Goal: Check status: Check status

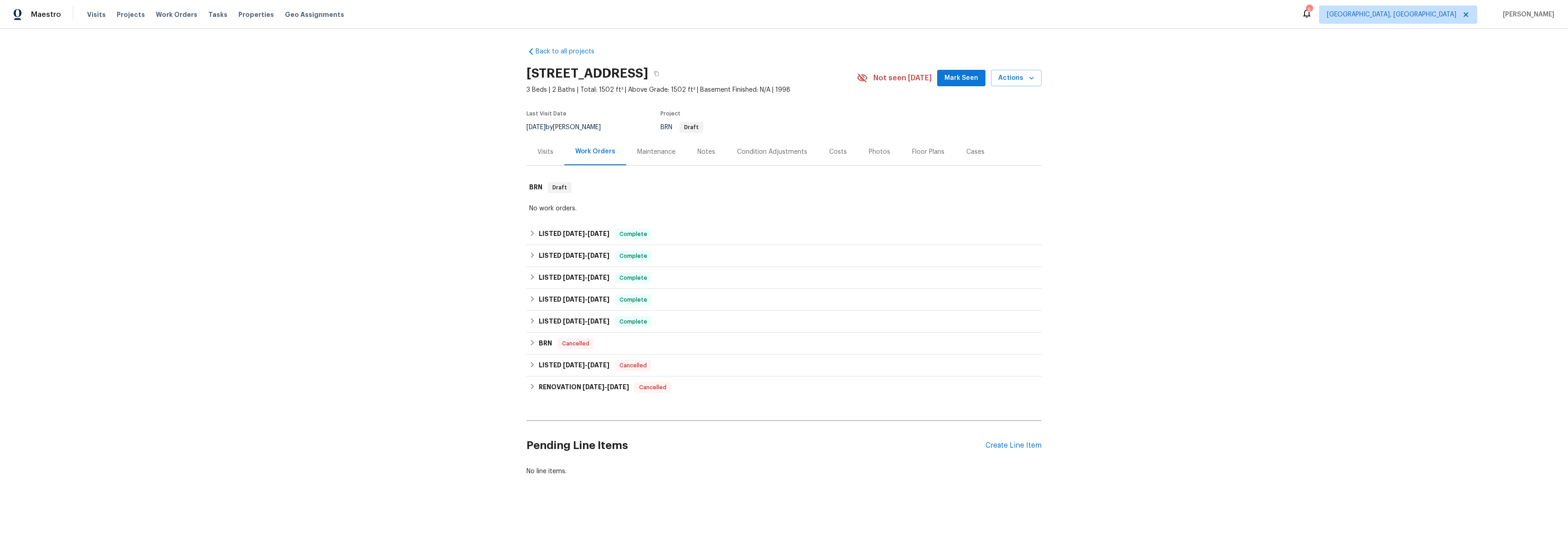
click at [546, 150] on div "Visits" at bounding box center [545, 152] width 16 height 9
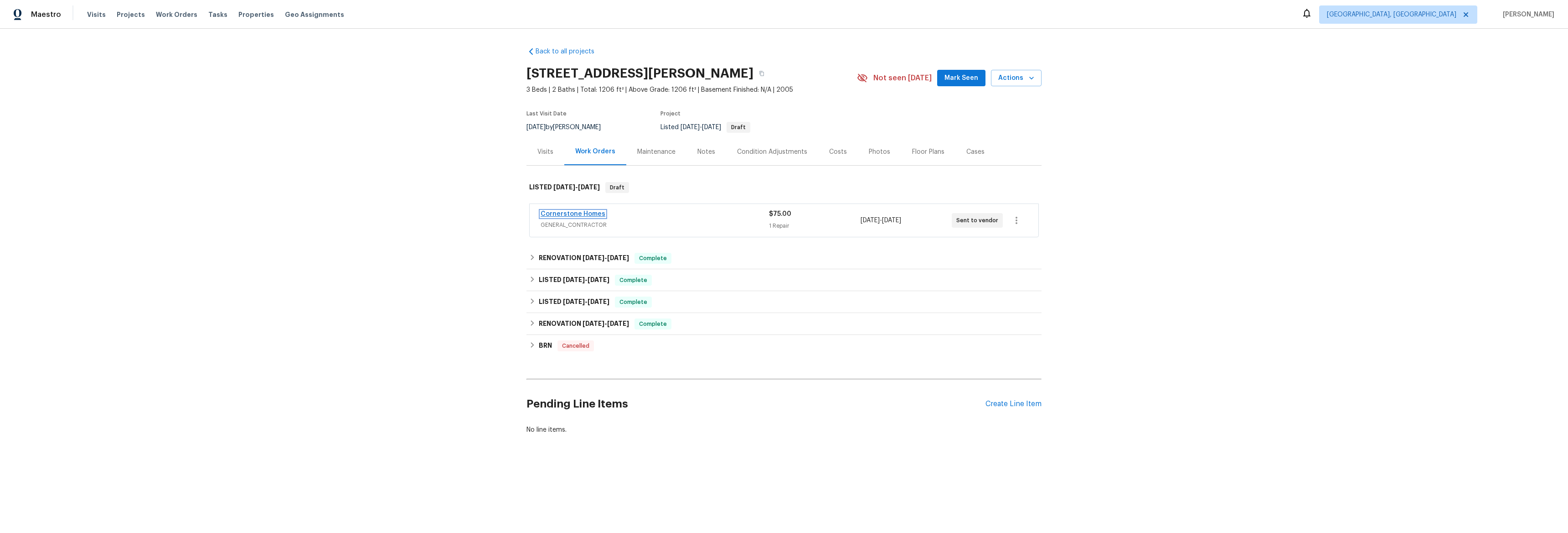
click at [558, 213] on link "Cornerstone Homes" at bounding box center [573, 214] width 65 height 7
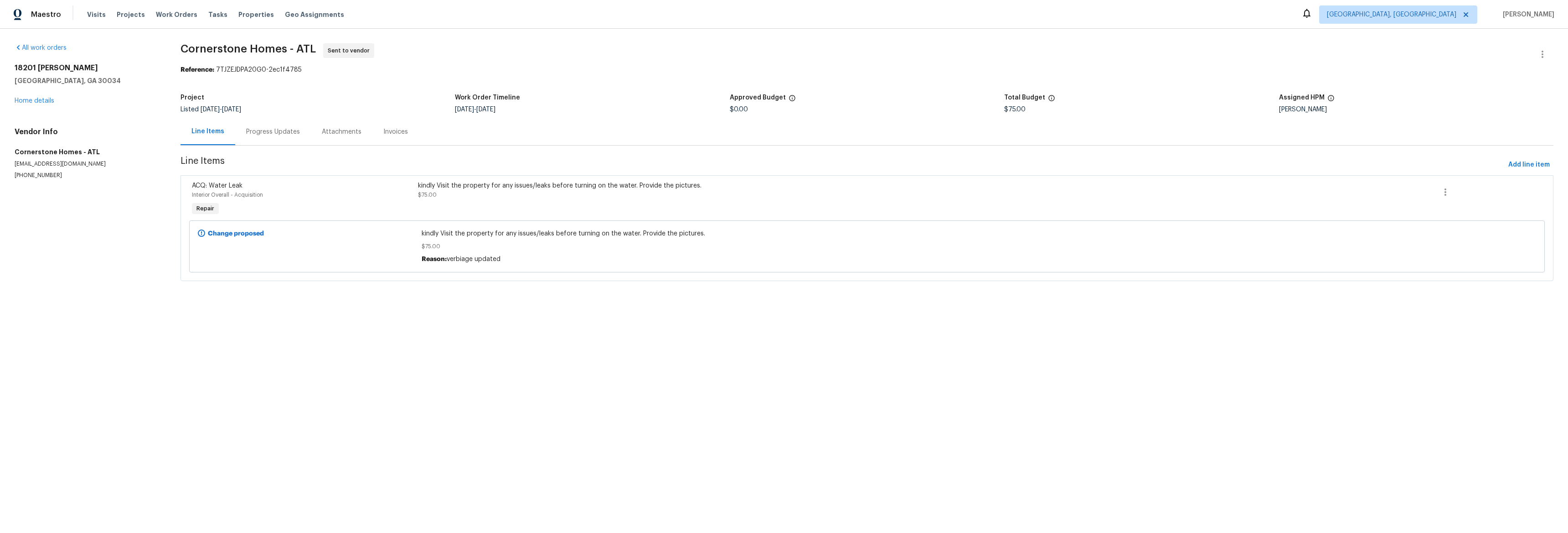
click at [269, 134] on div "Progress Updates" at bounding box center [273, 132] width 54 height 9
